Goal: Find specific page/section: Find specific page/section

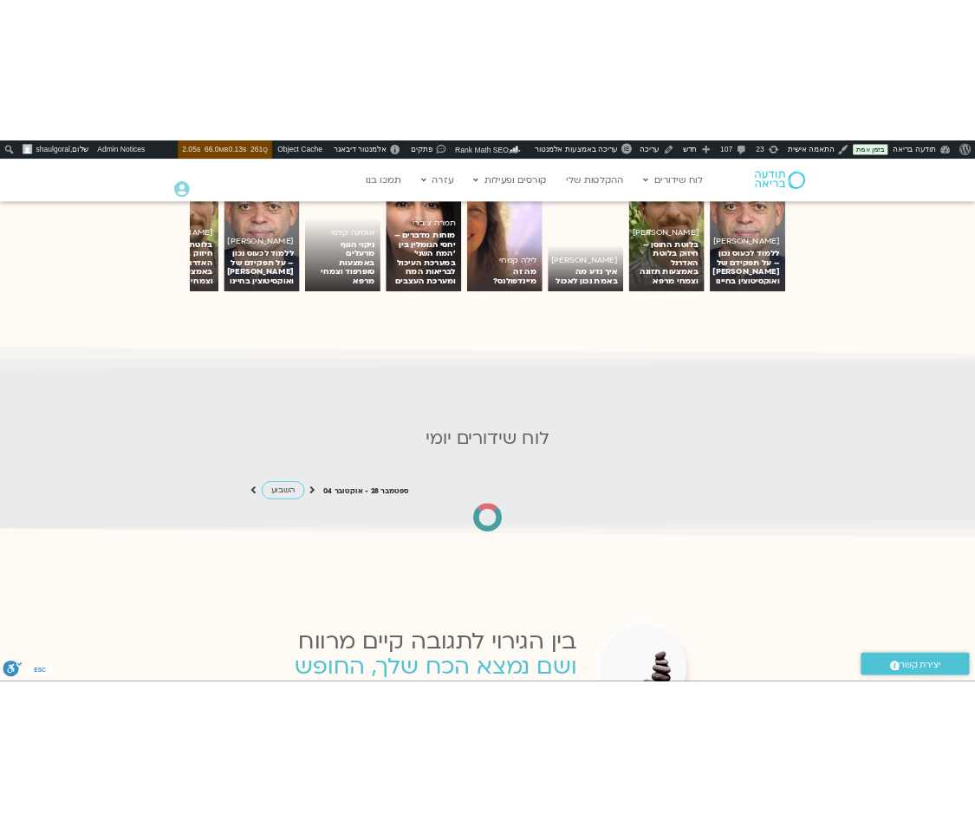
scroll to position [1347, 0]
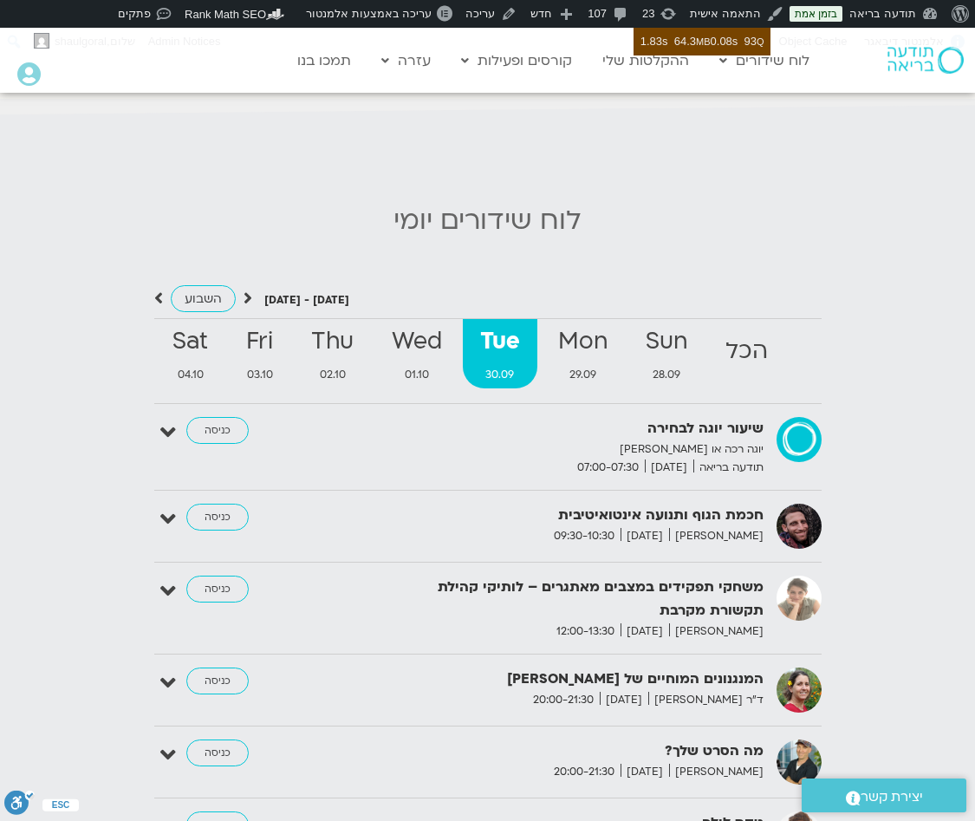
click at [205, 197] on div "לוח שידורים יומי September 28 - October 04 השבוע להציג אירועים שפתוחים עבורי הכ…" at bounding box center [487, 544] width 975 height 695
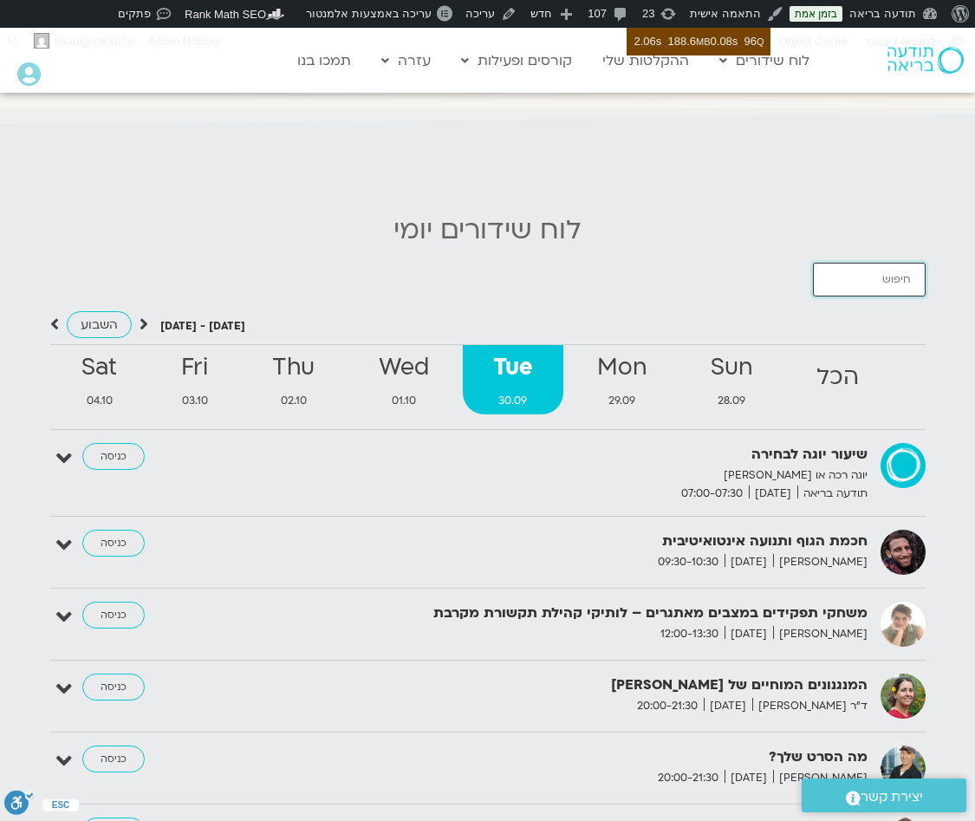
click at [863, 266] on input "חיפוש אירועים" at bounding box center [869, 280] width 113 height 34
type input "j"
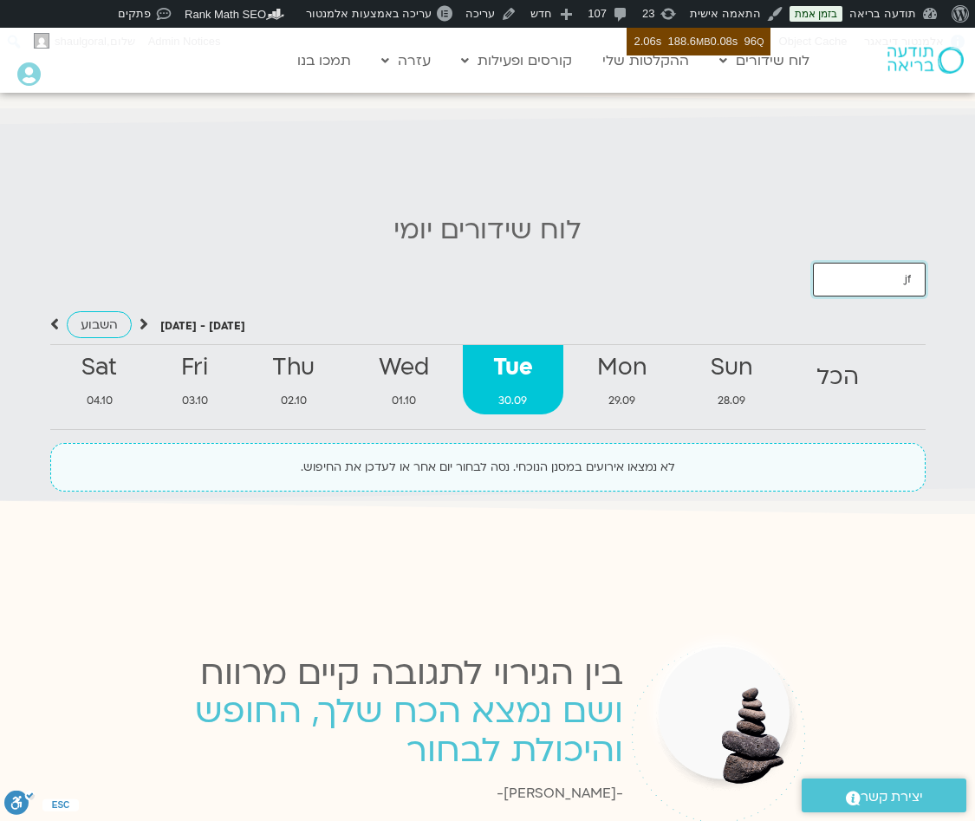
type input "j"
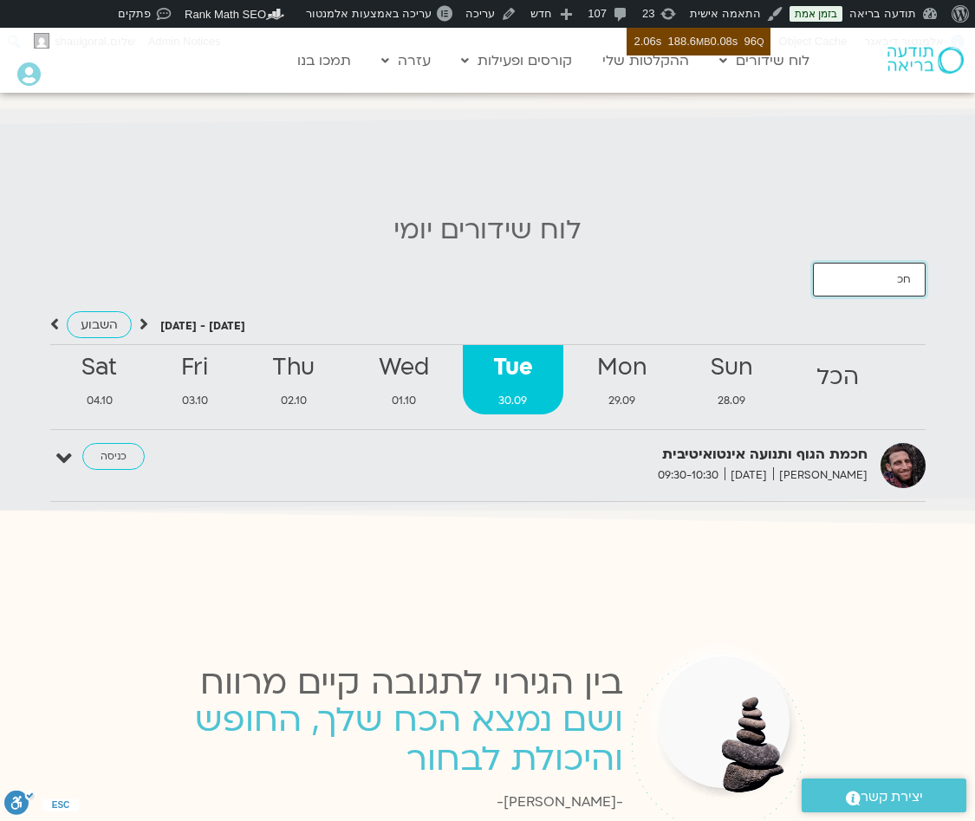
type input "ח"
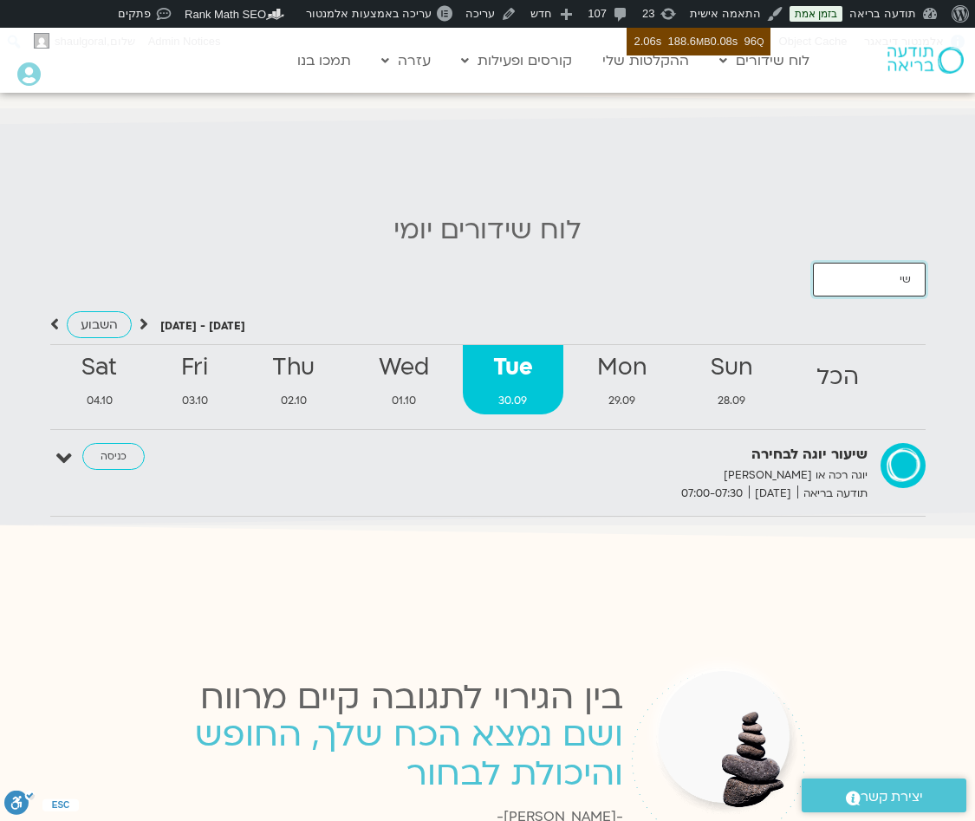
type input "ש"
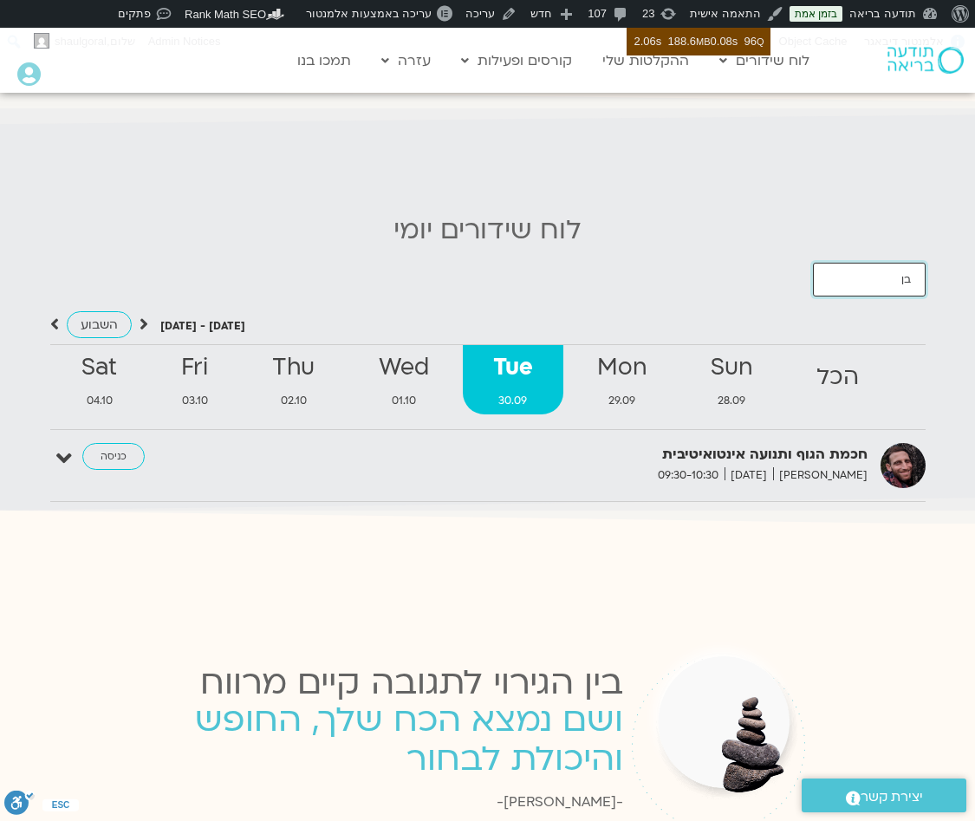
type input "ב"
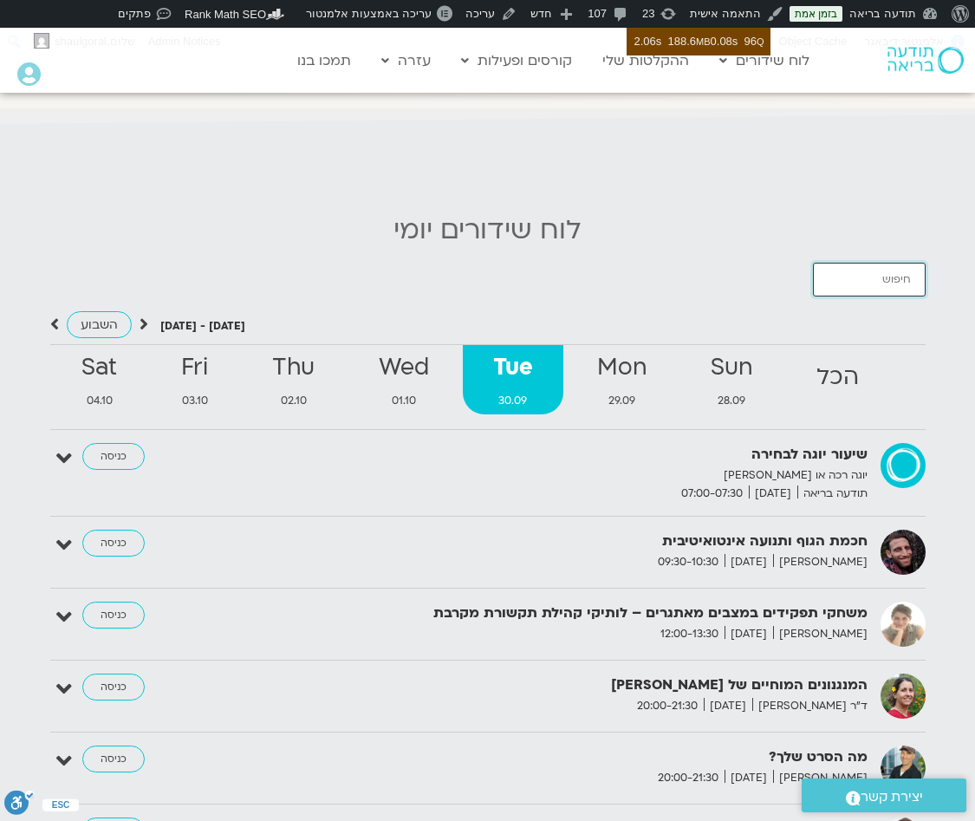
type input "t"
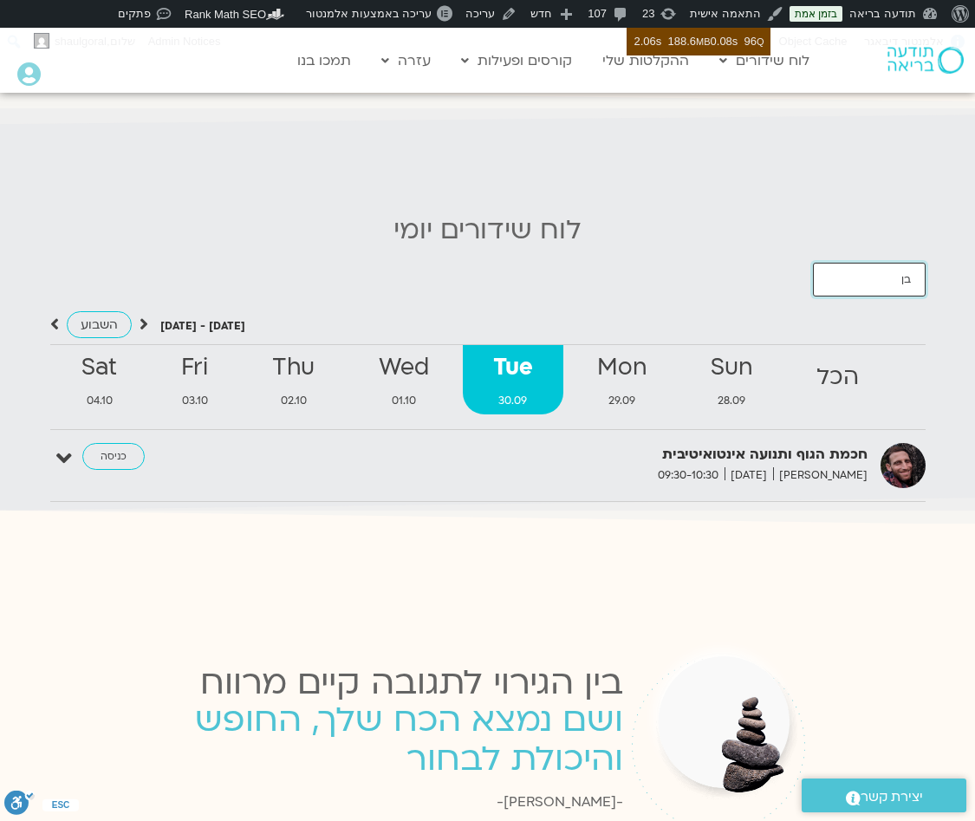
type input "ב"
type input "חכמת"
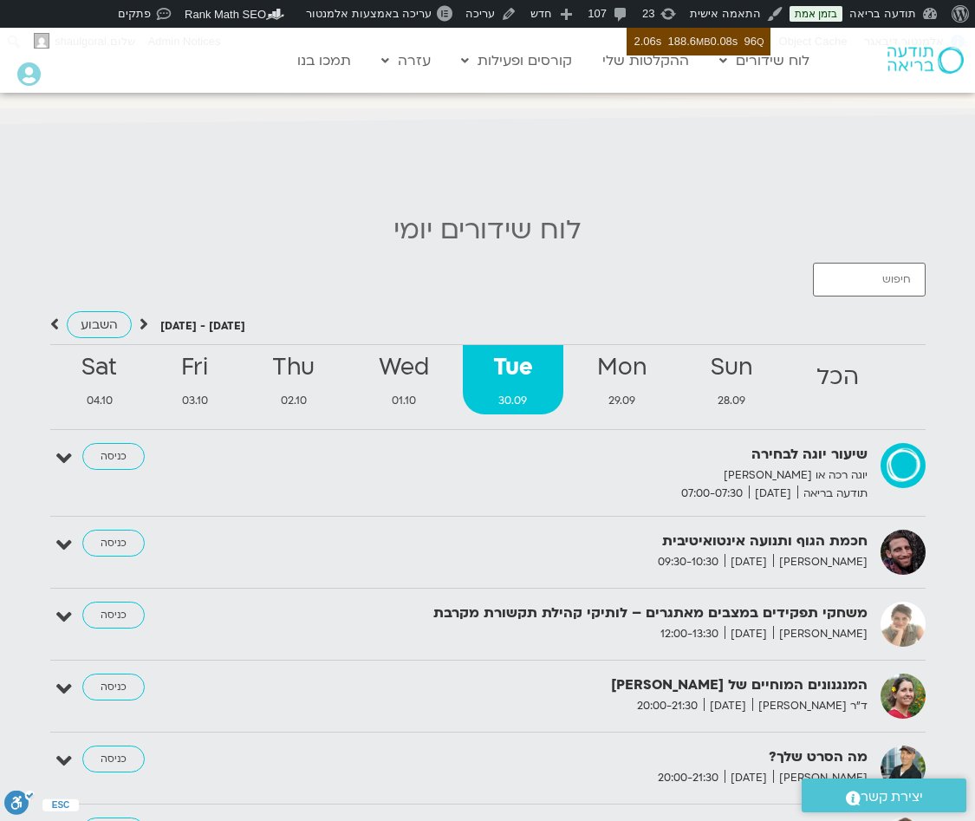
click at [829, 227] on h2 "לוח שידורים יומי" at bounding box center [487, 230] width 957 height 30
click at [946, 457] on link at bounding box center [943, 466] width 30 height 30
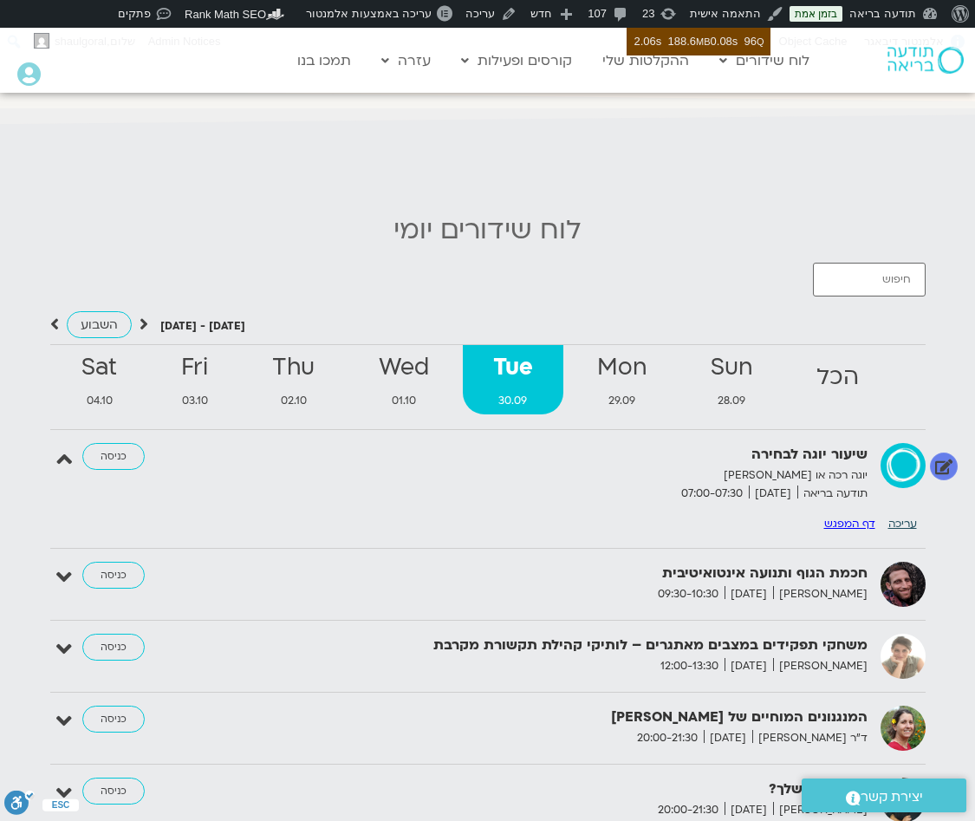
click at [909, 516] on link "עריכה" at bounding box center [902, 523] width 29 height 14
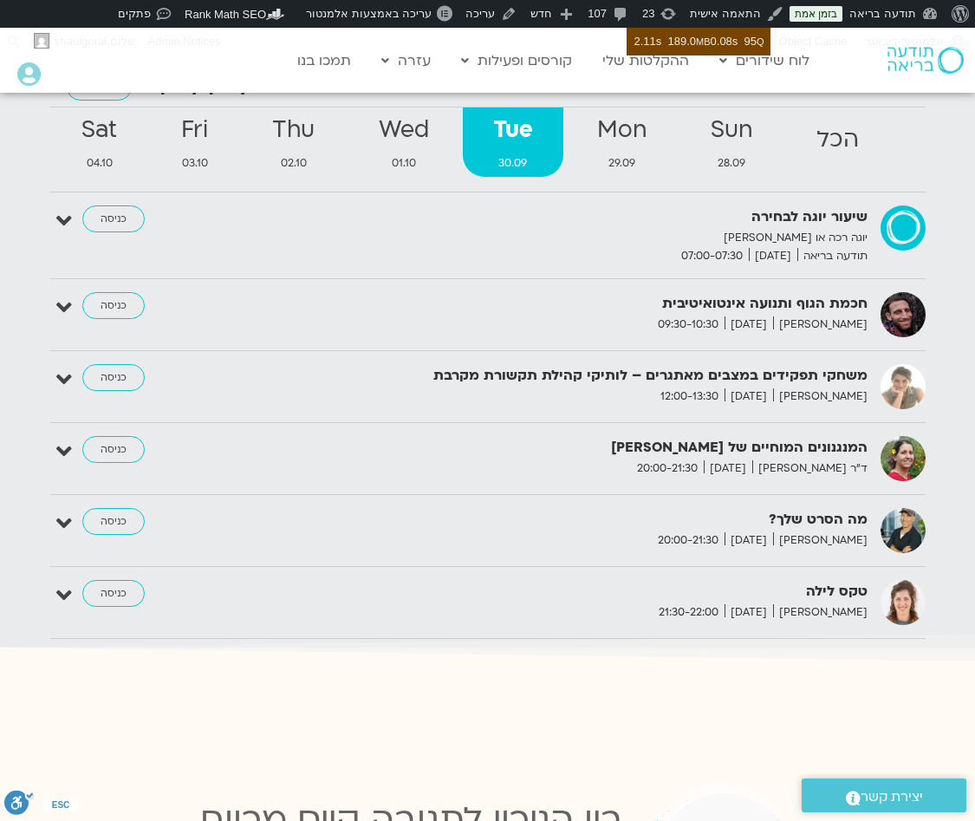
scroll to position [1815, 0]
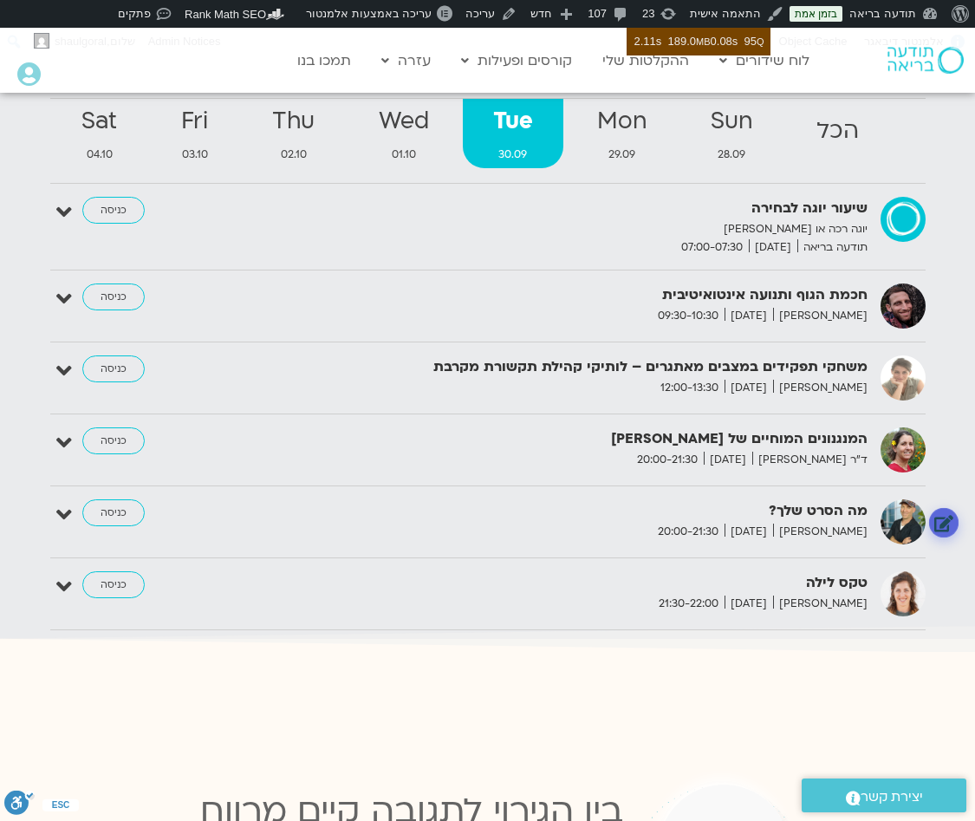
click at [941, 508] on link at bounding box center [943, 523] width 30 height 30
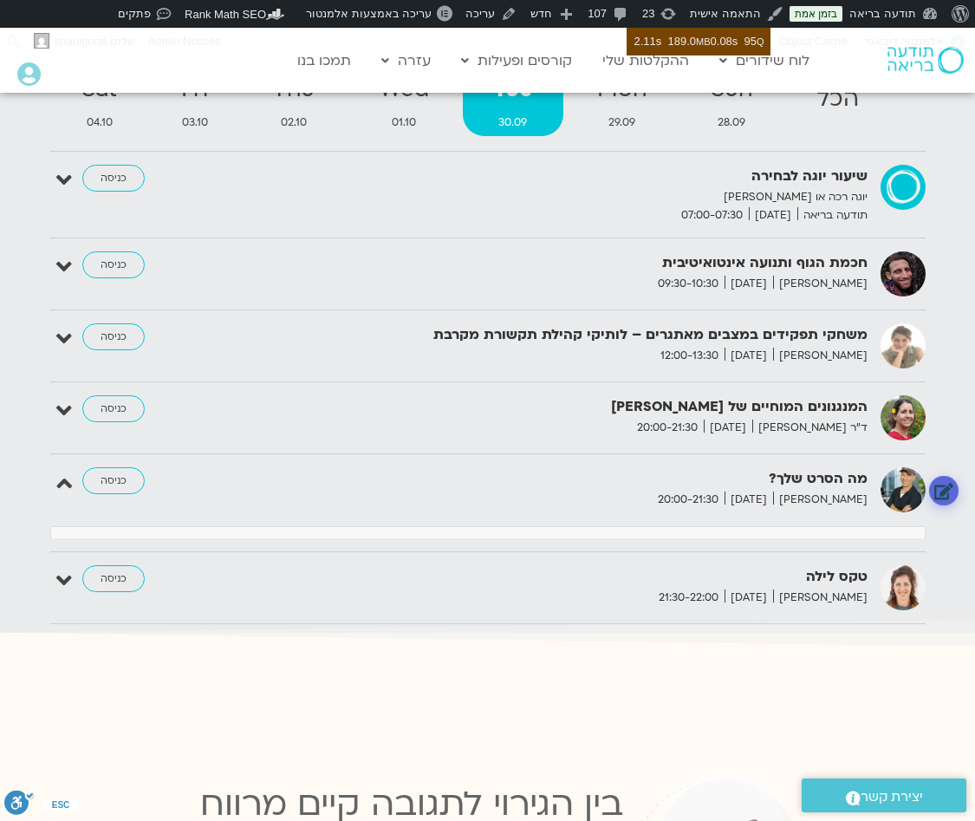
scroll to position [1866, 0]
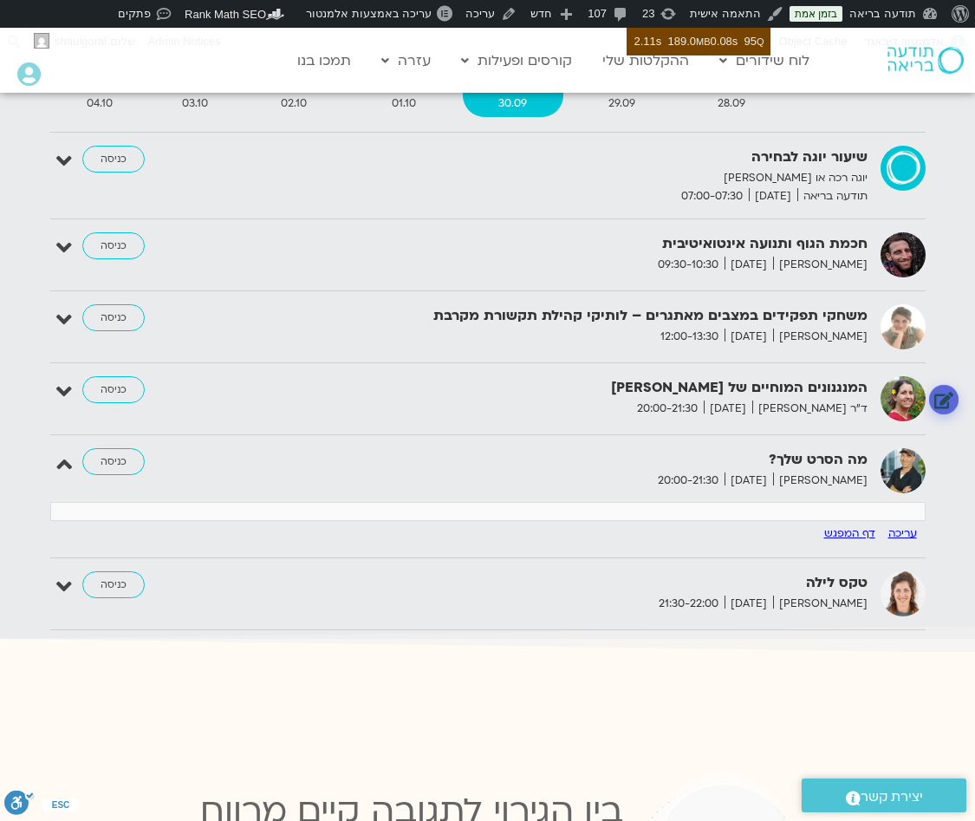
click at [941, 385] on link at bounding box center [943, 400] width 30 height 30
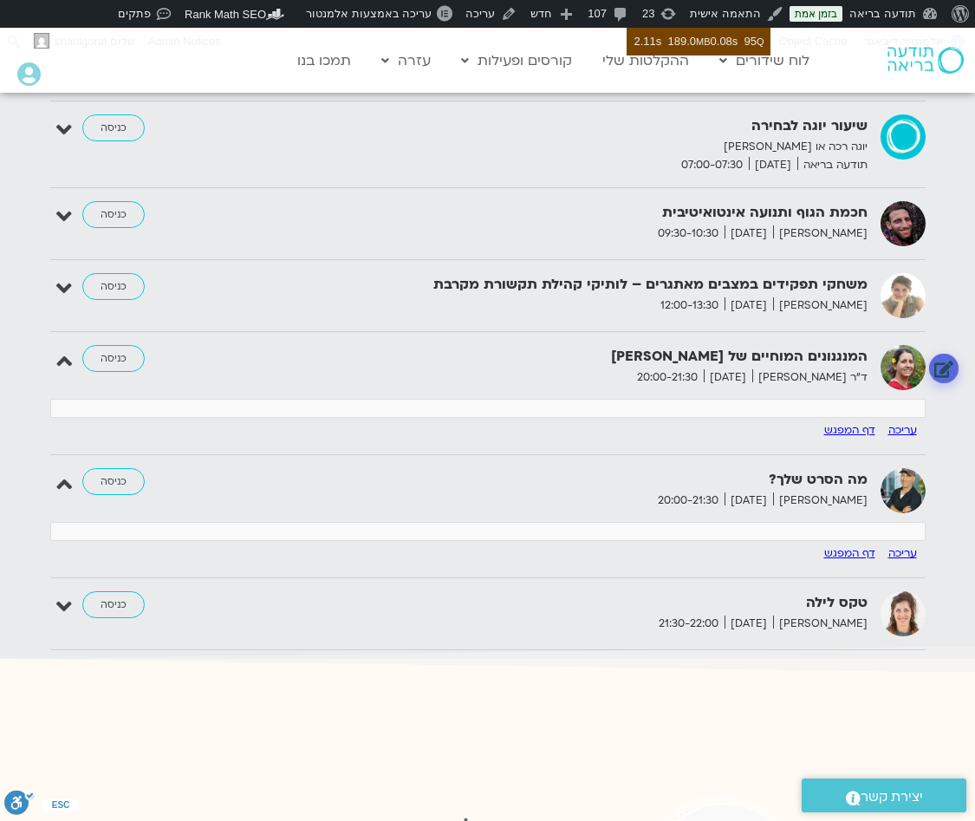
scroll to position [1918, 0]
